Goal: Transaction & Acquisition: Purchase product/service

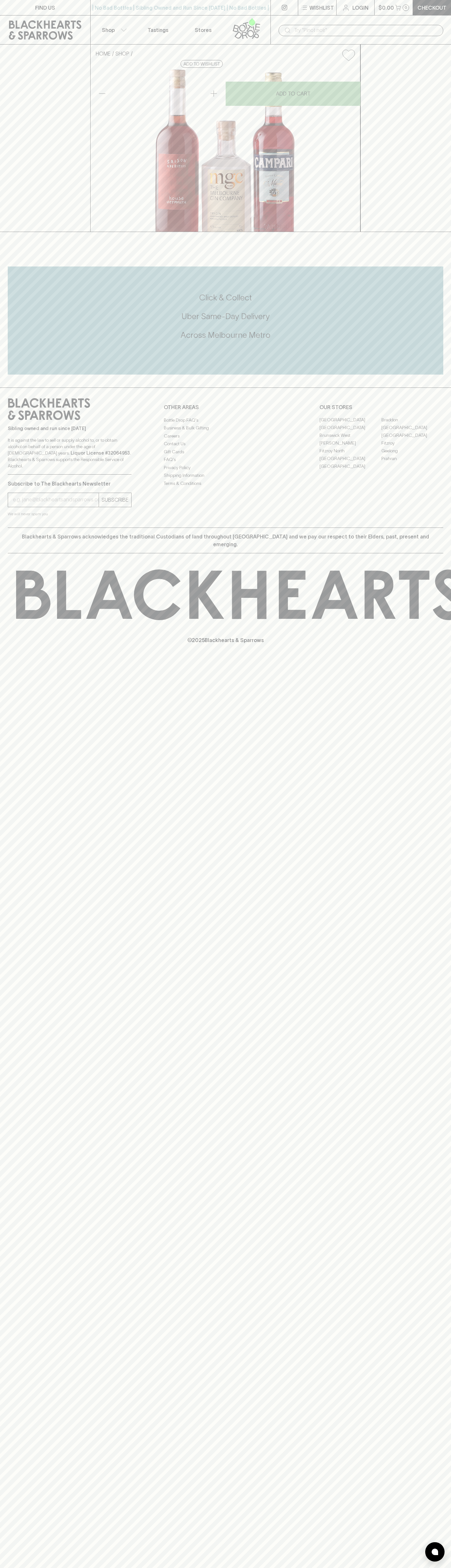
click at [83, 17] on link at bounding box center [45, 30] width 91 height 29
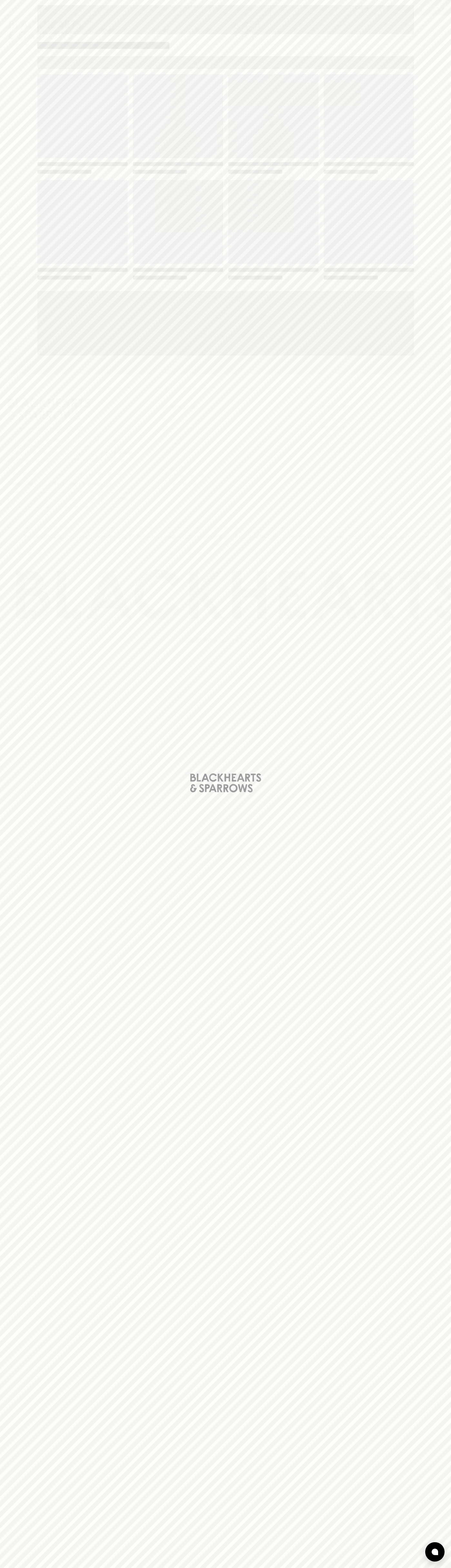
click at [430, 1113] on div "Loading" at bounding box center [225, 784] width 451 height 1568
click at [119, 1568] on html "FIND US | No Bad Bottles | Sibling Owned and Run Since [DATE] | No Bad Bottles …" at bounding box center [225, 784] width 451 height 1568
click at [17, 682] on div "Loading" at bounding box center [225, 784] width 451 height 1568
